Goal: Task Accomplishment & Management: Manage account settings

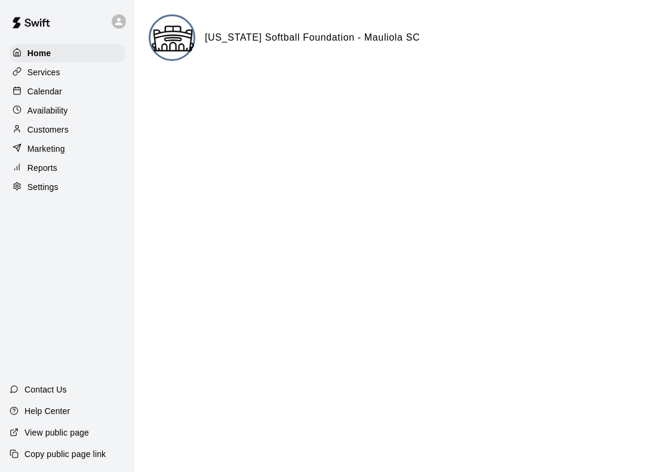
click at [35, 128] on p "Customers" at bounding box center [47, 130] width 41 height 12
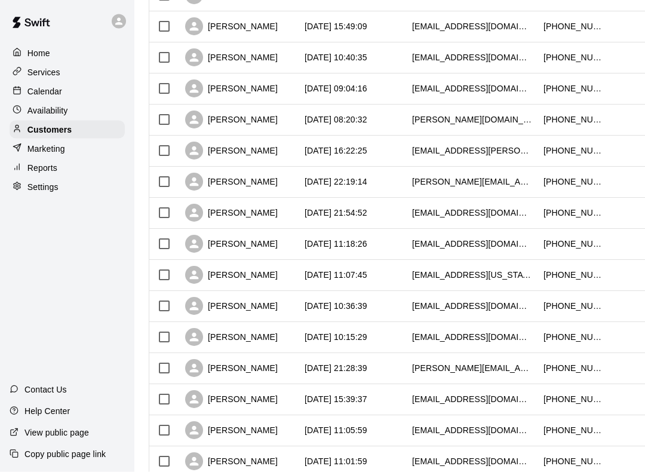
scroll to position [208, 0]
click at [257, 278] on div "[PERSON_NAME]" at bounding box center [231, 275] width 93 height 18
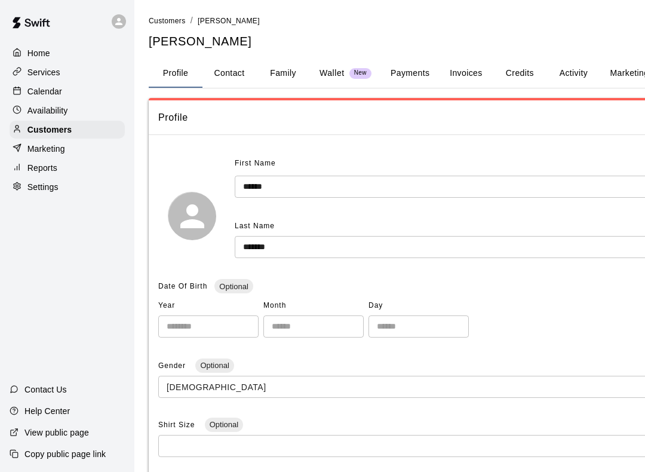
click at [451, 78] on button "Invoices" at bounding box center [466, 73] width 54 height 29
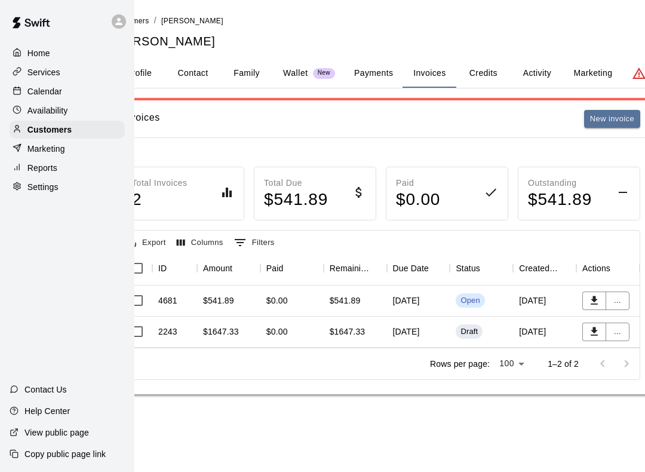
scroll to position [0, 33]
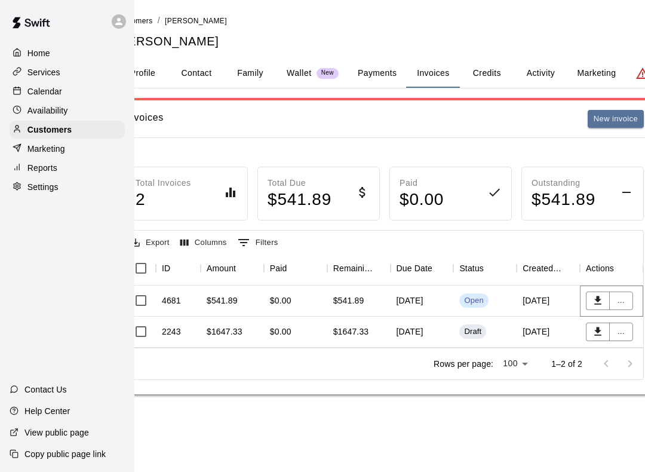
click at [624, 307] on button "..." at bounding box center [621, 300] width 24 height 19
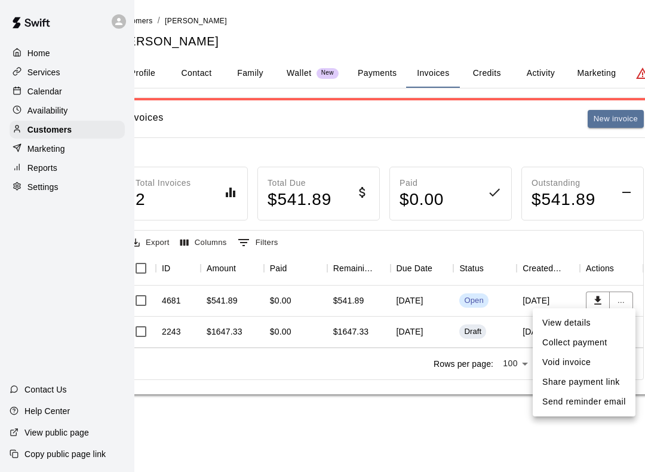
click at [587, 321] on li "View details" at bounding box center [584, 323] width 103 height 20
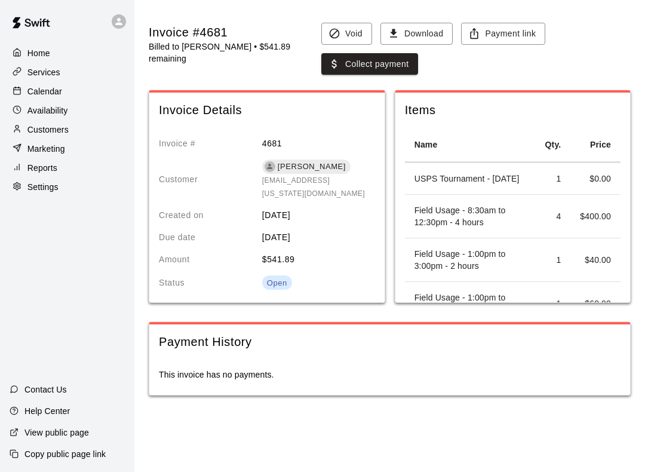
click at [397, 31] on button "Download" at bounding box center [416, 34] width 72 height 22
click at [388, 33] on icon "button" at bounding box center [394, 33] width 12 height 12
click at [192, 39] on div "Invoice #4681" at bounding box center [233, 32] width 168 height 16
click at [281, 277] on div "Open" at bounding box center [277, 283] width 20 height 12
click at [293, 168] on span "[PERSON_NAME]" at bounding box center [312, 167] width 78 height 12
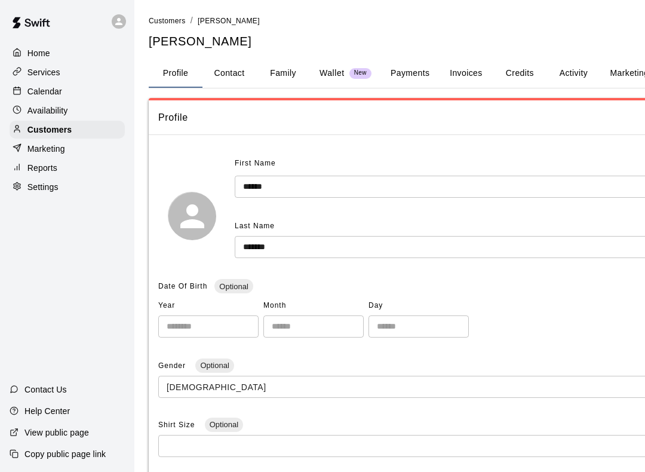
click at [468, 74] on button "Invoices" at bounding box center [466, 73] width 54 height 29
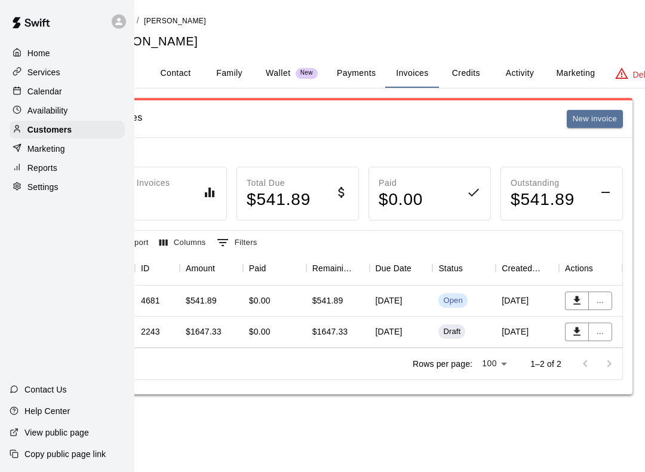
scroll to position [0, 90]
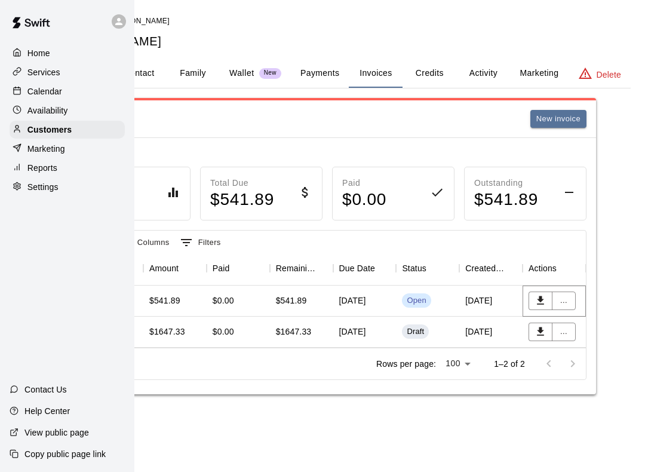
click at [531, 300] on button "Download PDF" at bounding box center [540, 300] width 24 height 19
click at [534, 292] on button "Download PDF" at bounding box center [540, 300] width 24 height 19
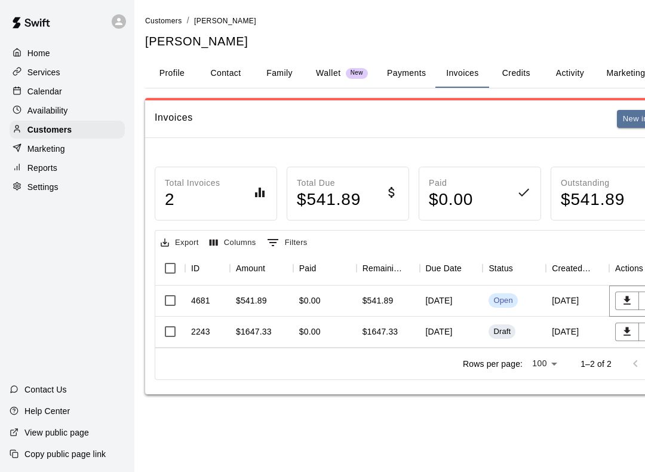
scroll to position [0, 0]
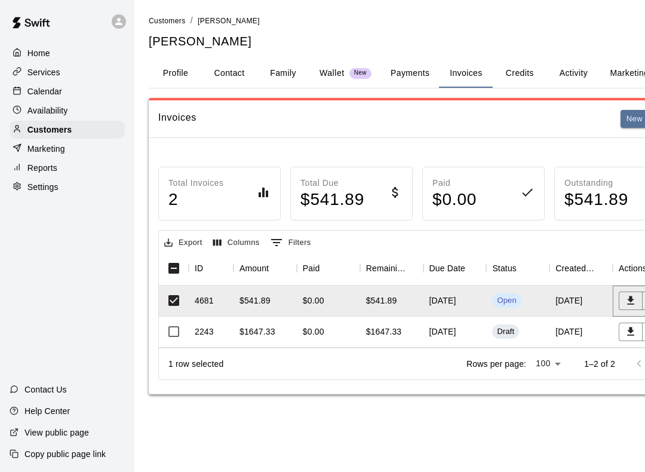
click at [252, 302] on div "$541.89" at bounding box center [254, 300] width 31 height 12
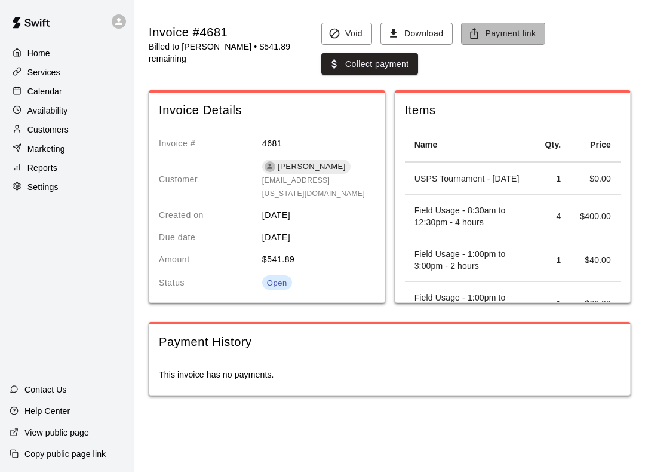
click at [494, 37] on button "Payment link" at bounding box center [503, 34] width 84 height 22
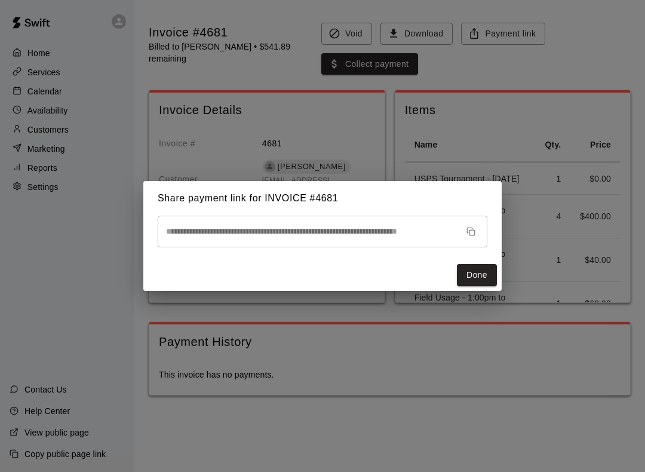
click at [465, 233] on button "button" at bounding box center [471, 231] width 19 height 19
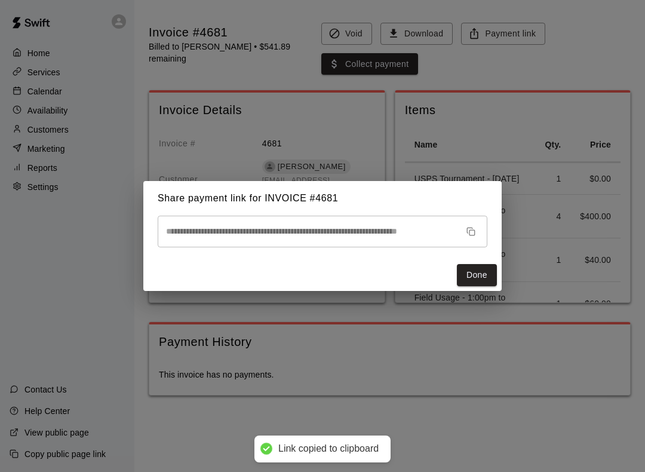
click at [468, 280] on button "Done" at bounding box center [477, 275] width 40 height 22
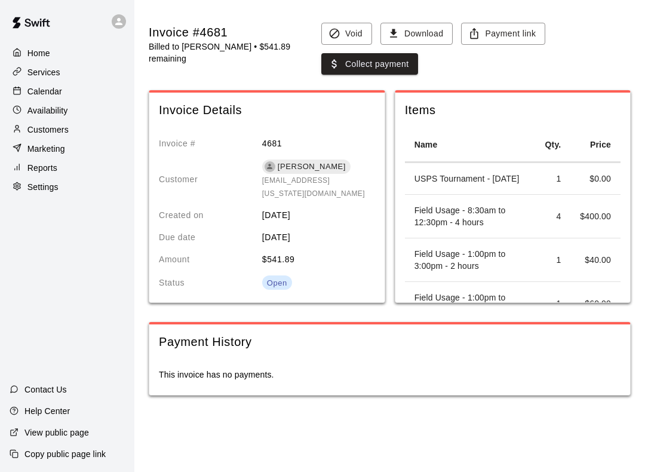
click at [35, 76] on p "Services" at bounding box center [43, 72] width 33 height 12
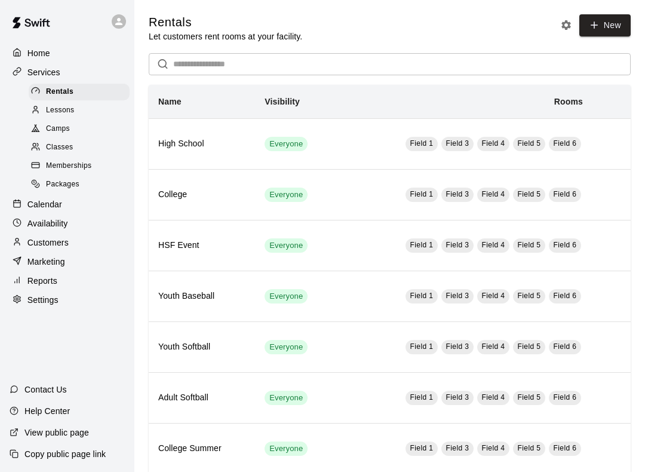
click at [44, 281] on p "Reports" at bounding box center [42, 281] width 30 height 12
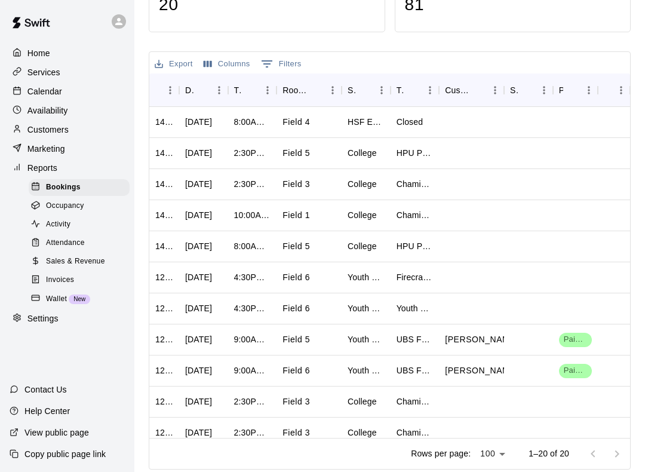
click at [52, 284] on span "Invoices" at bounding box center [60, 280] width 28 height 12
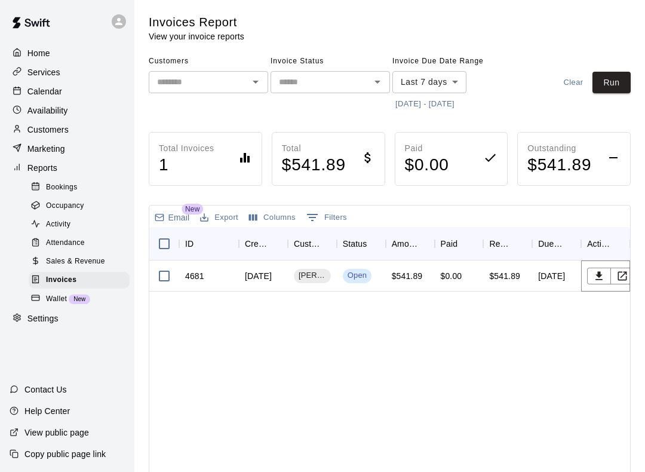
click at [622, 271] on icon "View Invoice" at bounding box center [622, 275] width 9 height 9
